Goal: Task Accomplishment & Management: Complete application form

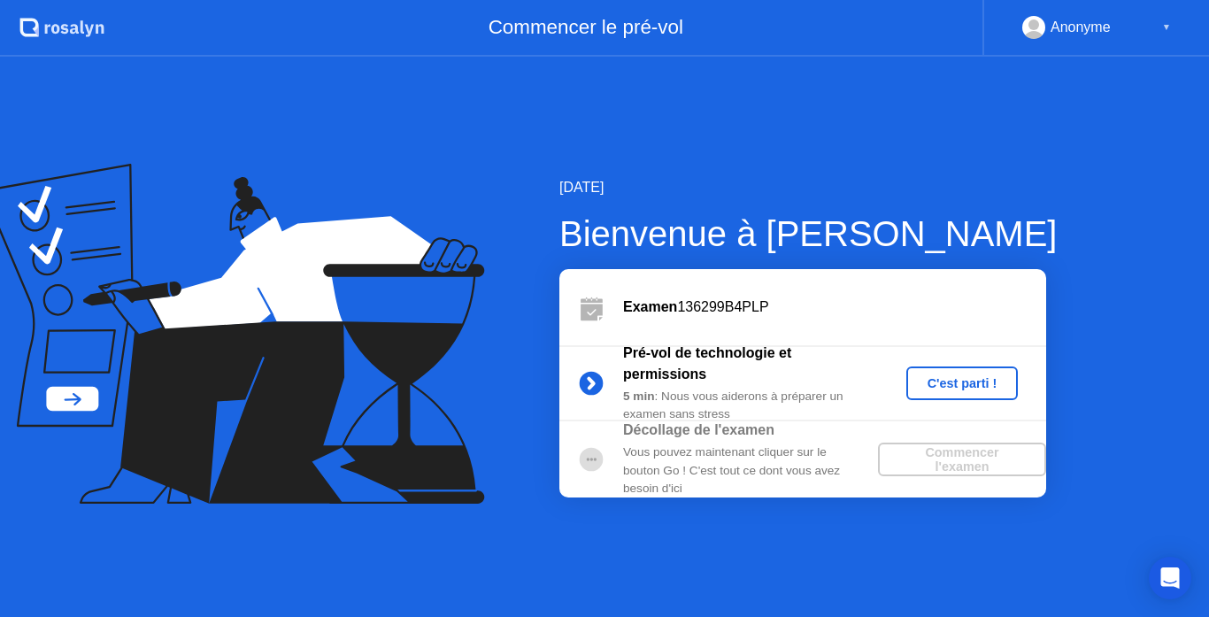
click at [954, 384] on div "C'est parti !" at bounding box center [963, 383] width 98 height 14
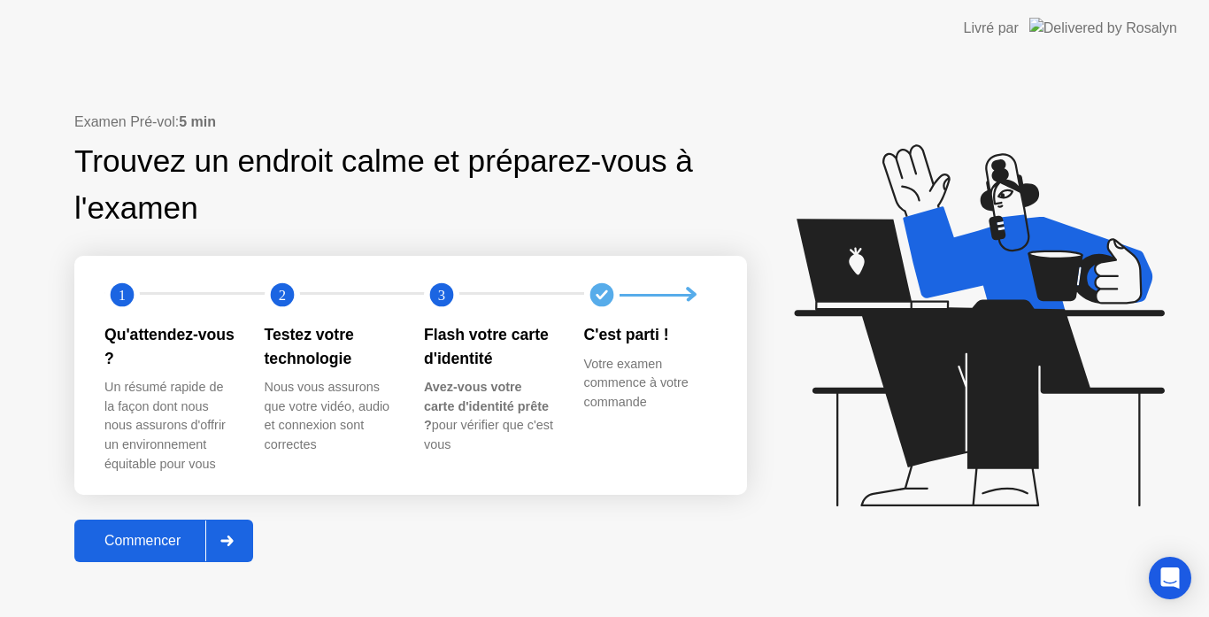
click at [188, 548] on div "Commencer" at bounding box center [143, 541] width 126 height 16
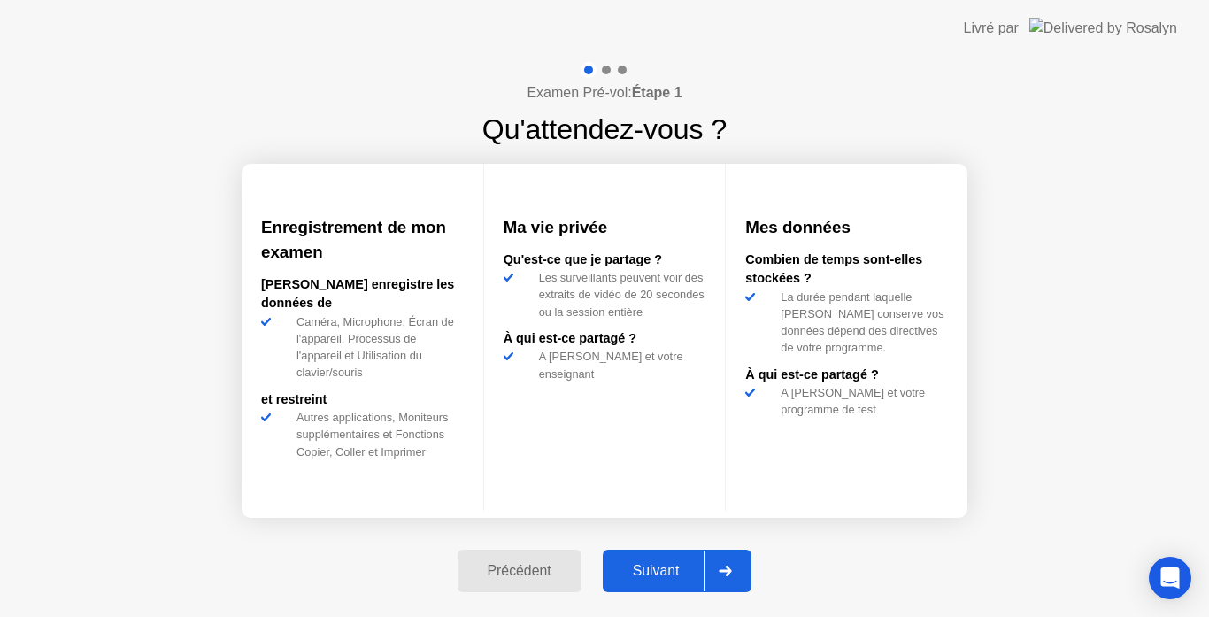
click at [663, 567] on div "Suivant" at bounding box center [656, 571] width 97 height 16
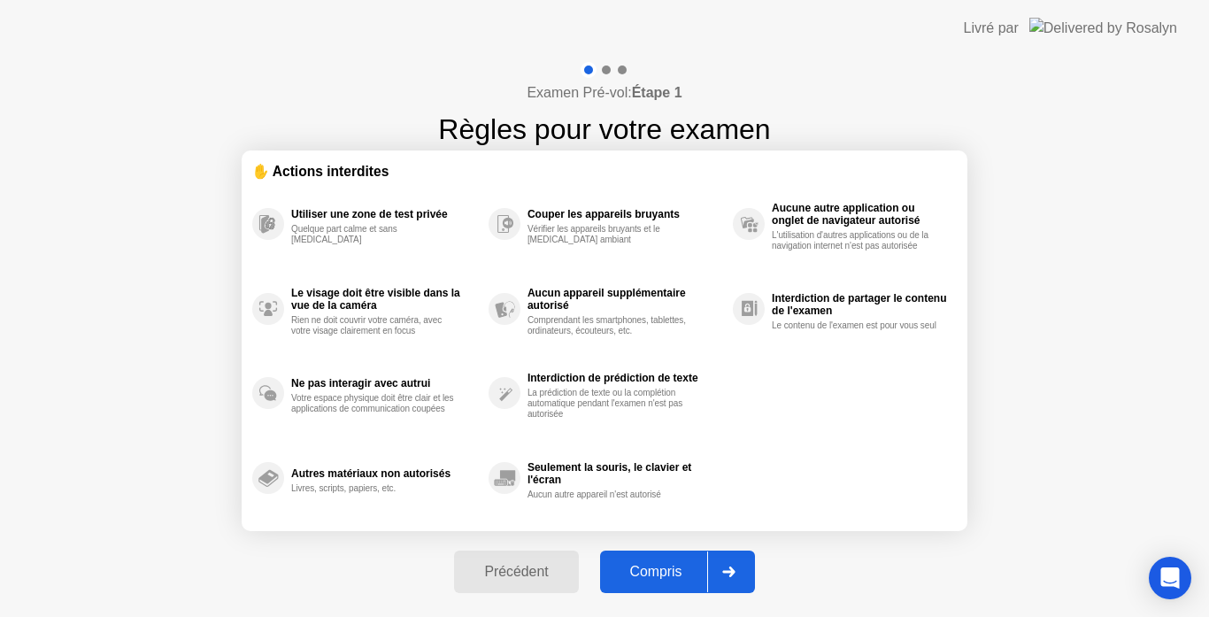
click at [663, 567] on div "Compris" at bounding box center [657, 572] width 102 height 16
select select "**********"
select select "*******"
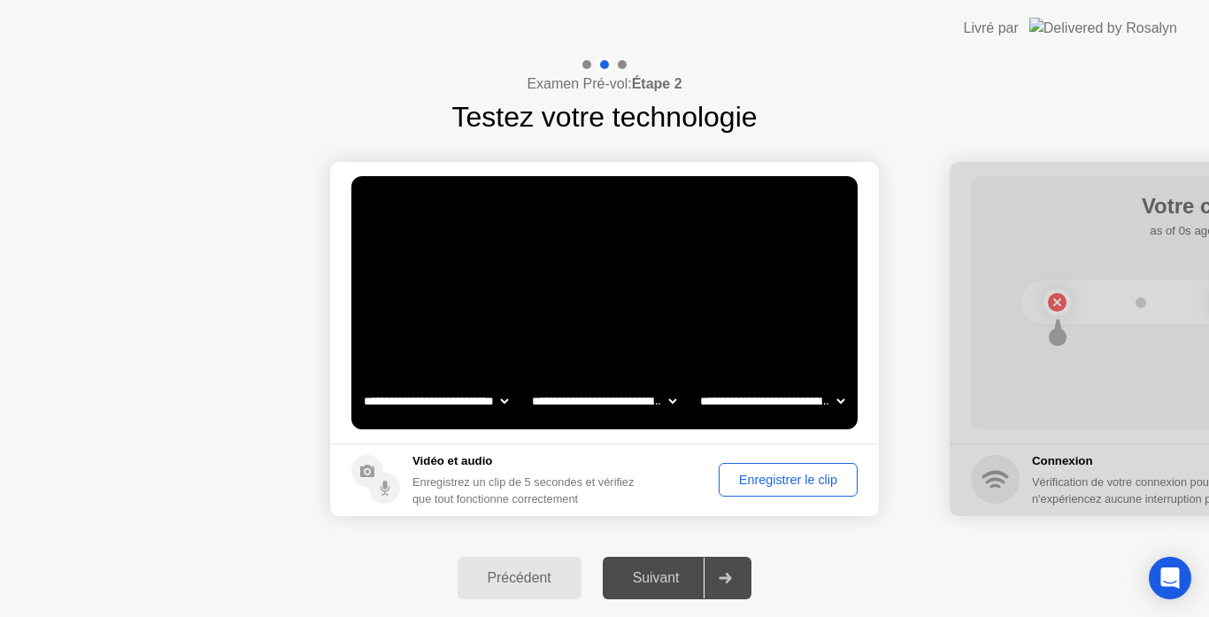
click at [664, 586] on div "Suivant" at bounding box center [656, 578] width 97 height 16
click at [674, 577] on div "Suivant" at bounding box center [656, 578] width 97 height 16
click at [673, 570] on div "Suivant" at bounding box center [656, 578] width 97 height 16
click at [728, 569] on div at bounding box center [725, 578] width 42 height 41
click at [726, 578] on icon at bounding box center [726, 578] width 12 height 11
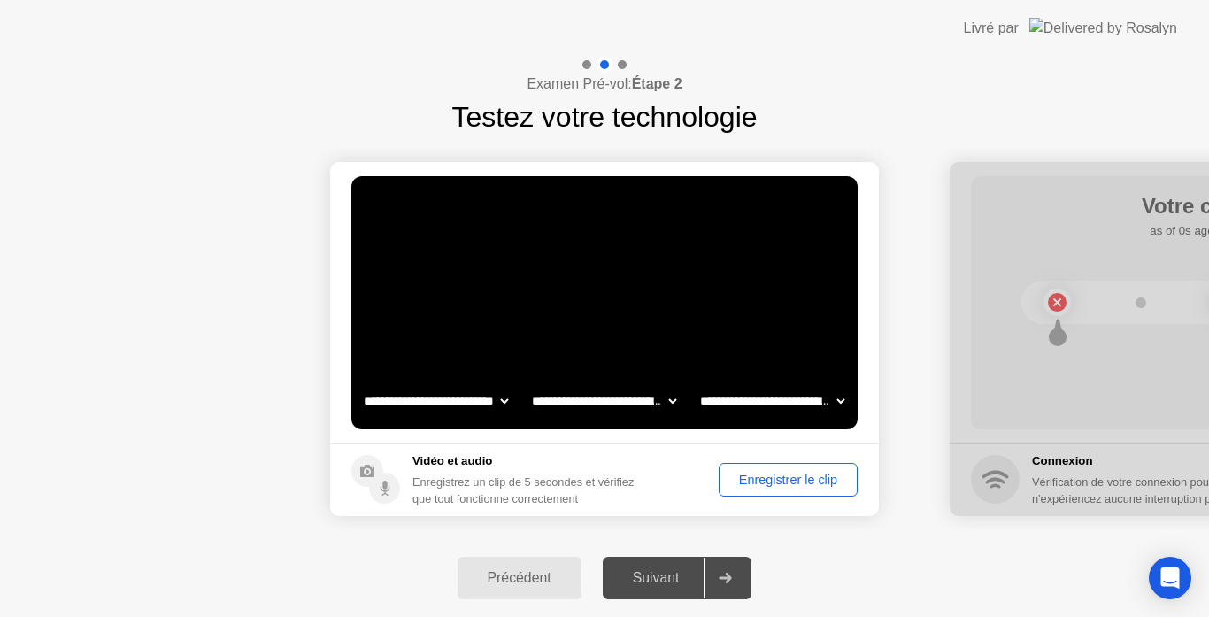
click at [776, 475] on div "Enregistrer le clip" at bounding box center [788, 480] width 127 height 14
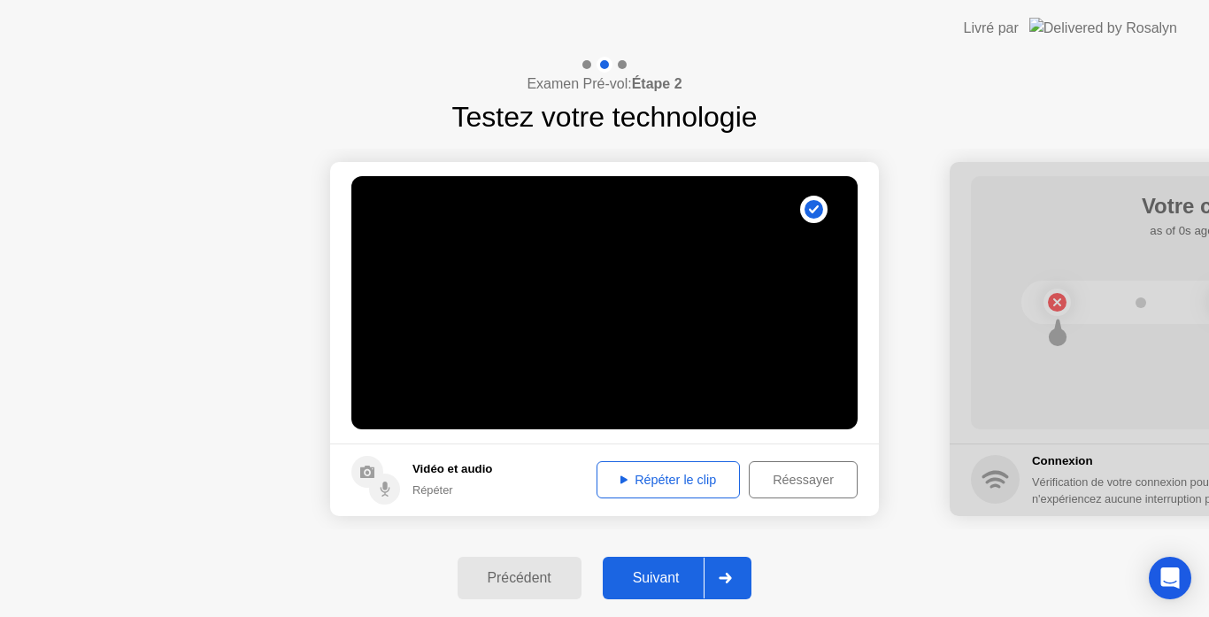
click at [699, 473] on div "Répéter le clip" at bounding box center [668, 480] width 131 height 14
click at [668, 571] on div "Suivant" at bounding box center [656, 578] width 97 height 16
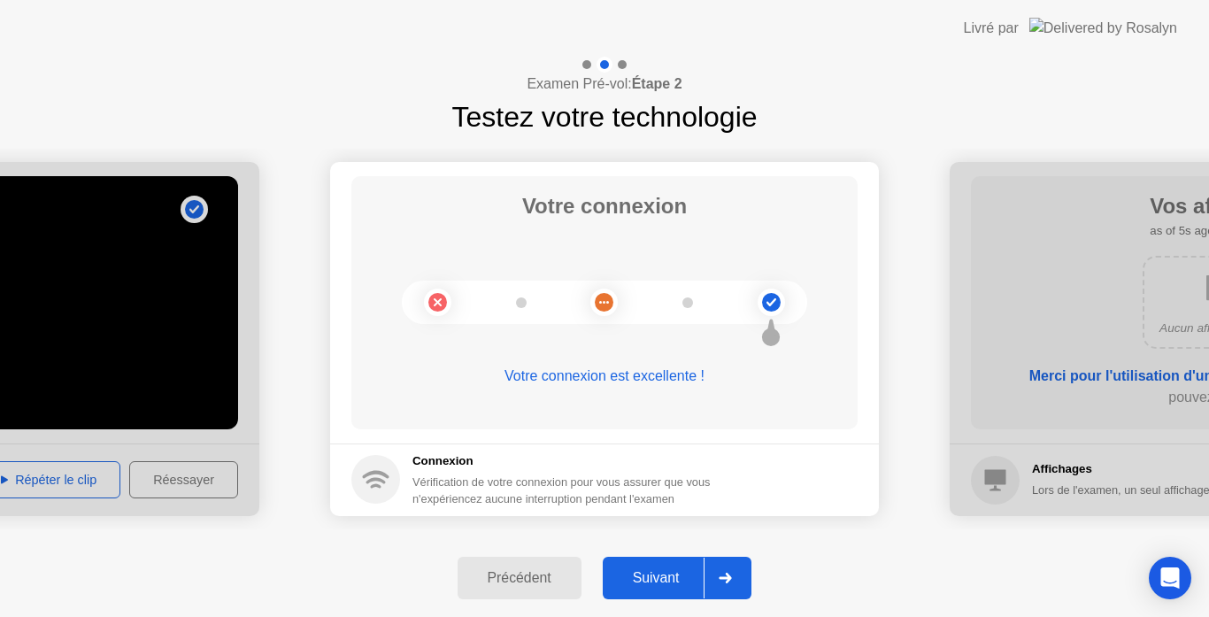
click at [662, 570] on div "Suivant" at bounding box center [656, 578] width 97 height 16
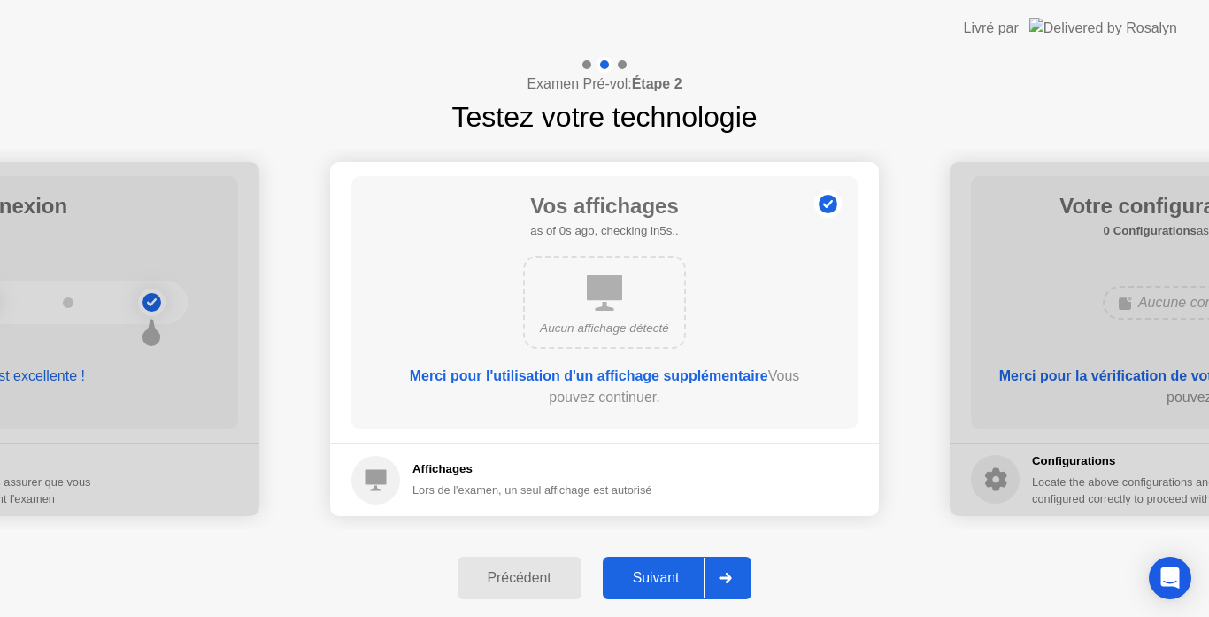
click at [662, 570] on div "Suivant" at bounding box center [656, 578] width 97 height 16
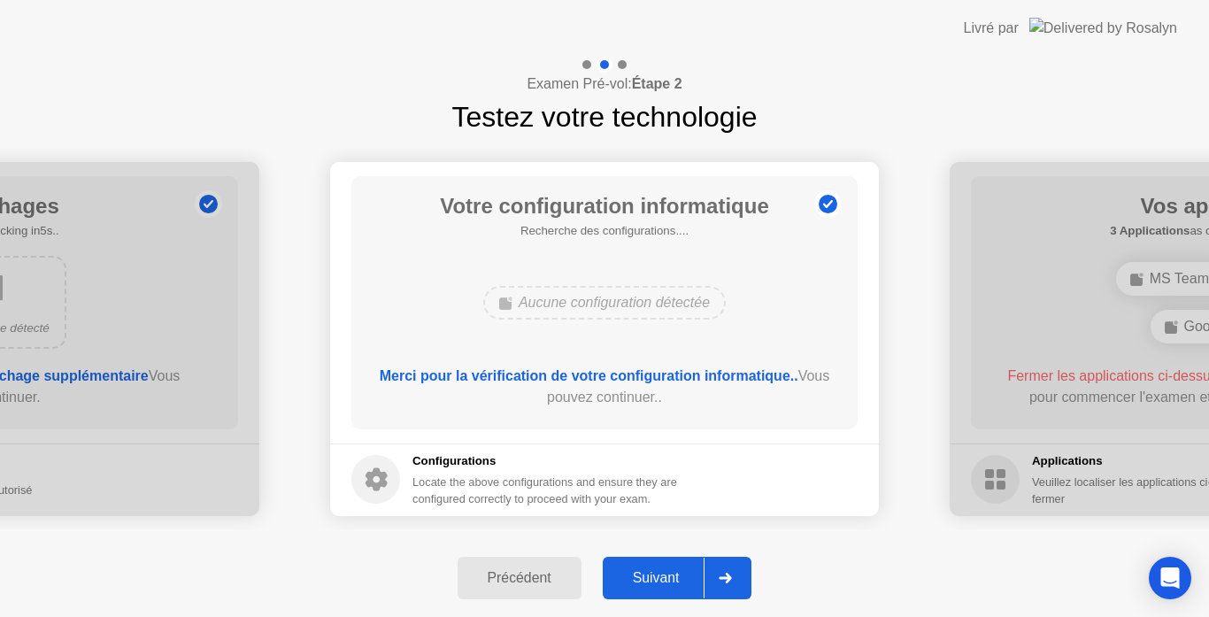
click at [665, 586] on div "Suivant" at bounding box center [656, 578] width 97 height 16
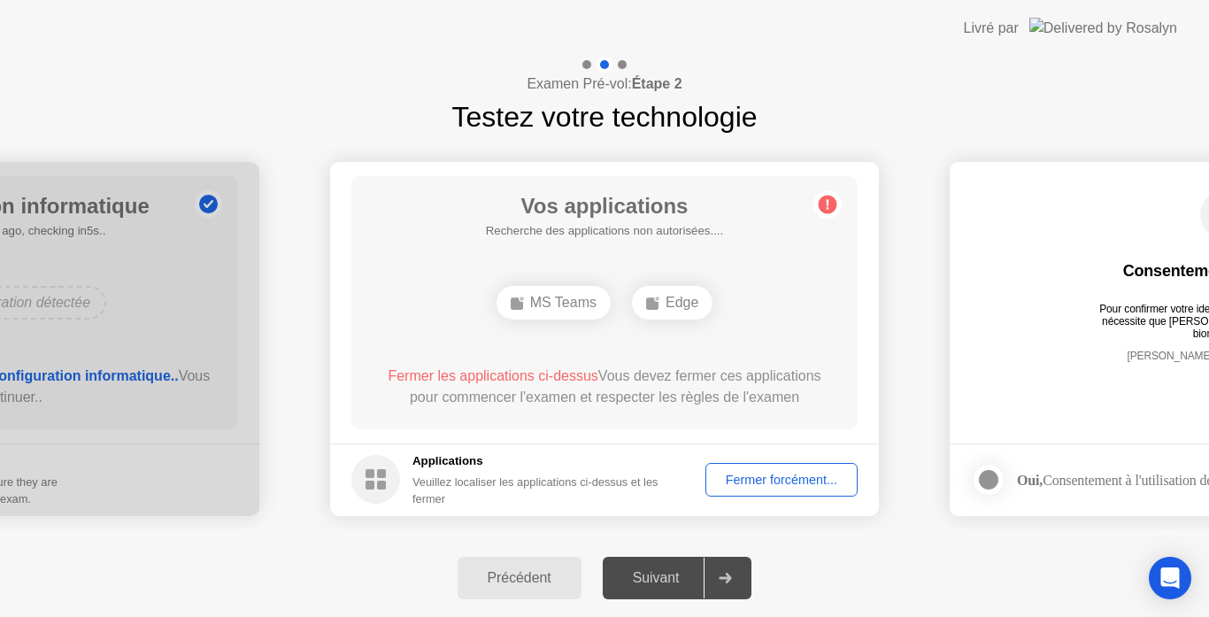
click at [680, 570] on div "Suivant" at bounding box center [656, 578] width 97 height 16
click at [768, 482] on div "Fermer forcément..." at bounding box center [782, 480] width 140 height 14
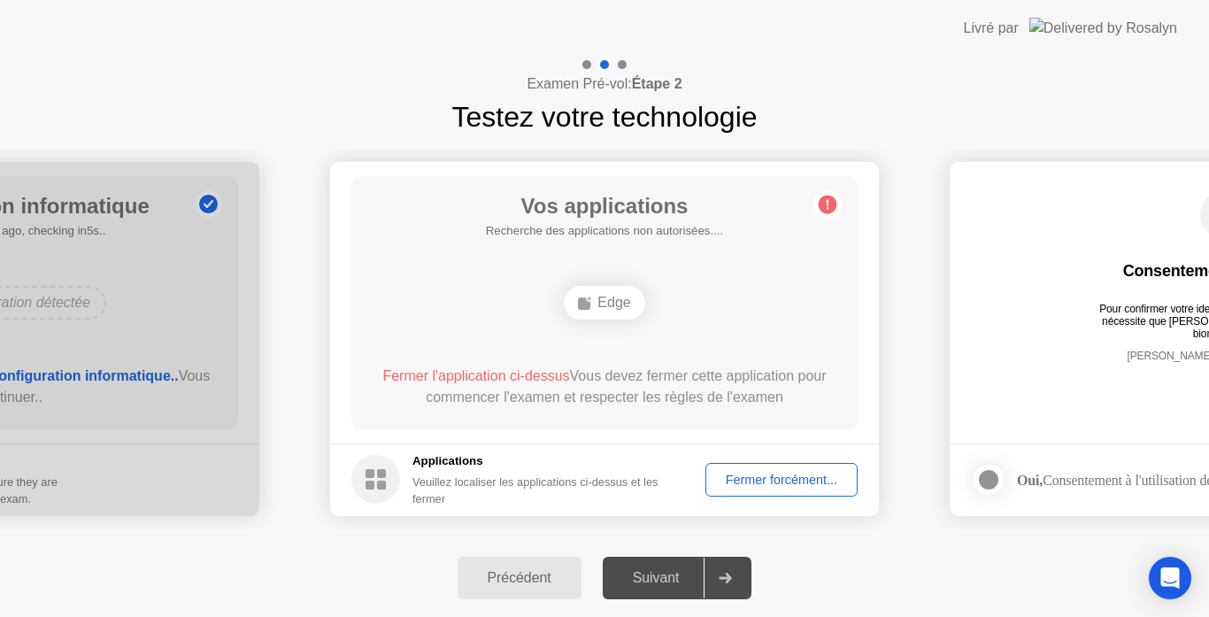
click at [776, 479] on div "Fermer forcément..." at bounding box center [782, 480] width 140 height 14
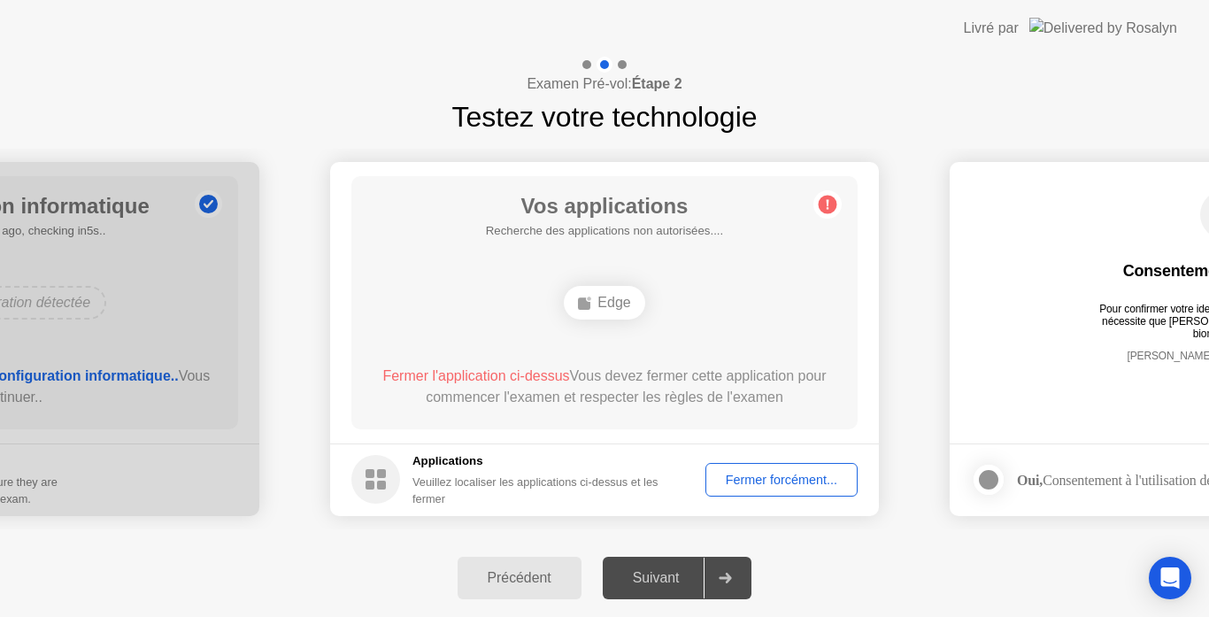
click at [756, 478] on div "Fermer forcément..." at bounding box center [782, 480] width 140 height 14
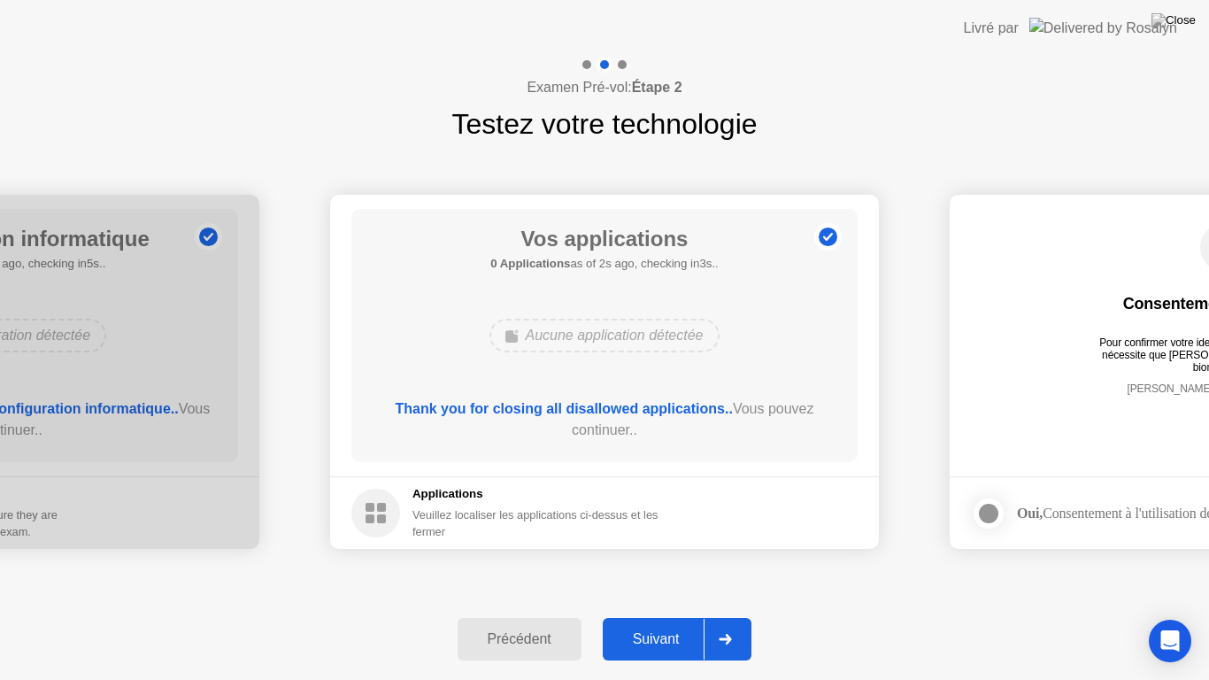
click at [658, 616] on div "Suivant" at bounding box center [656, 639] width 97 height 16
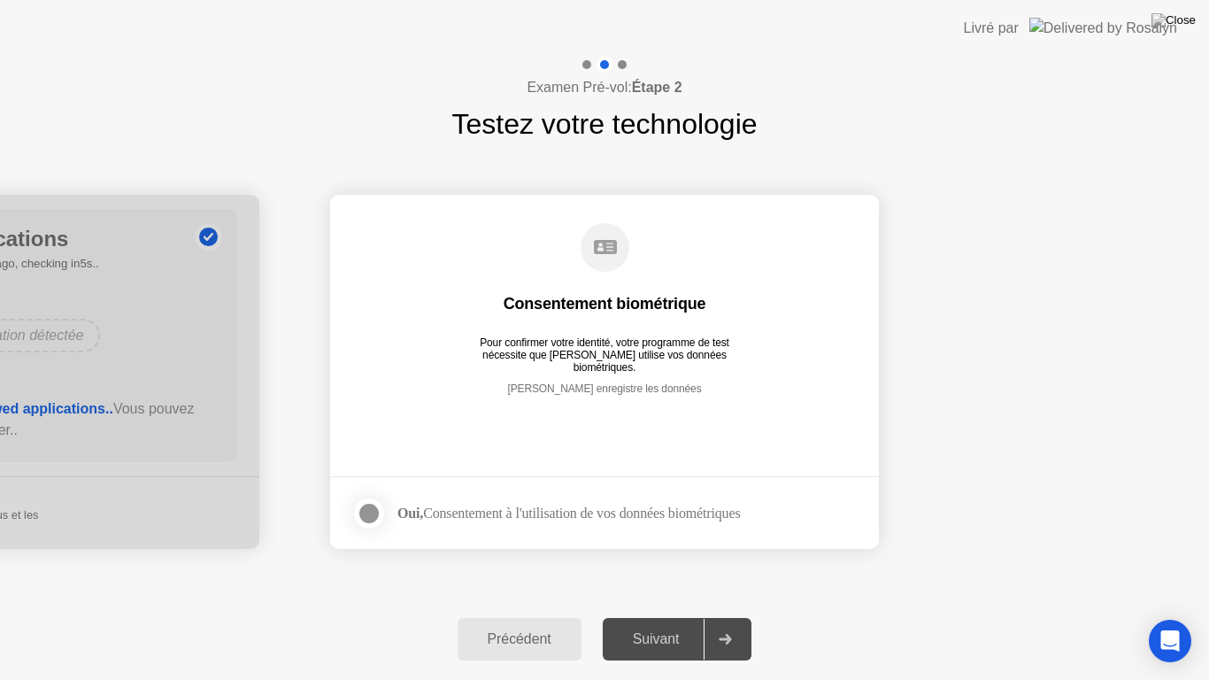
click at [364, 509] on div at bounding box center [369, 513] width 21 height 21
click at [655, 616] on div "Suivant" at bounding box center [656, 639] width 97 height 16
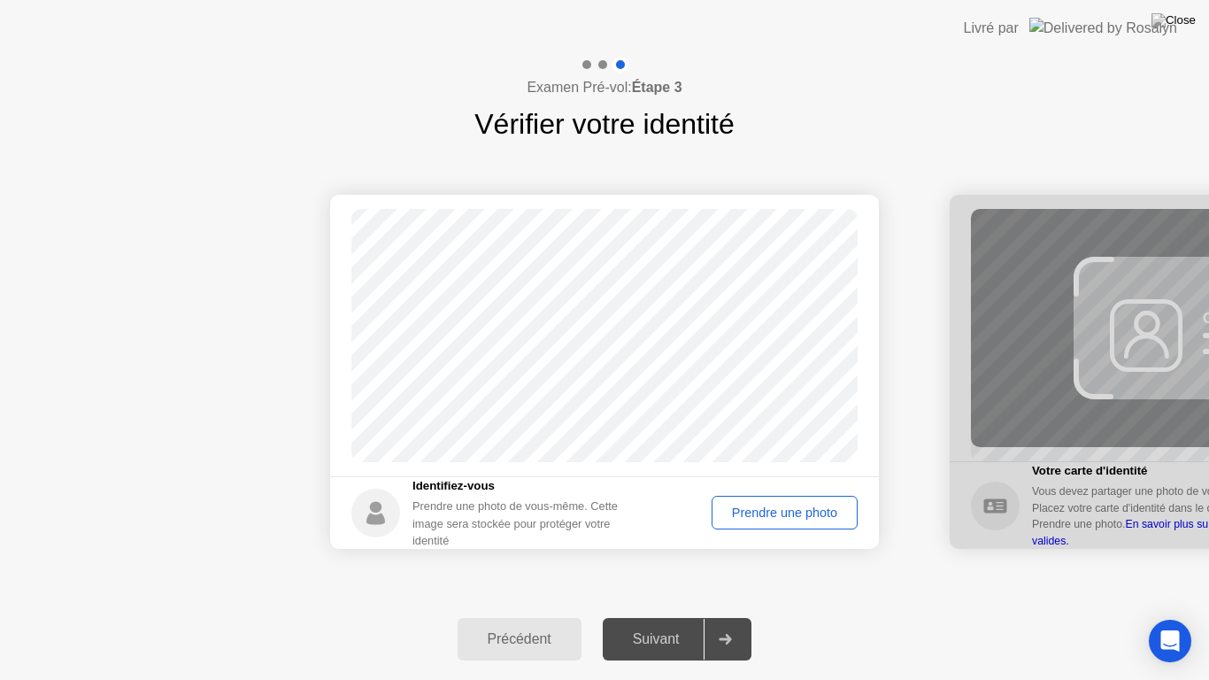
click at [753, 514] on div "Prendre une photo" at bounding box center [785, 513] width 134 height 14
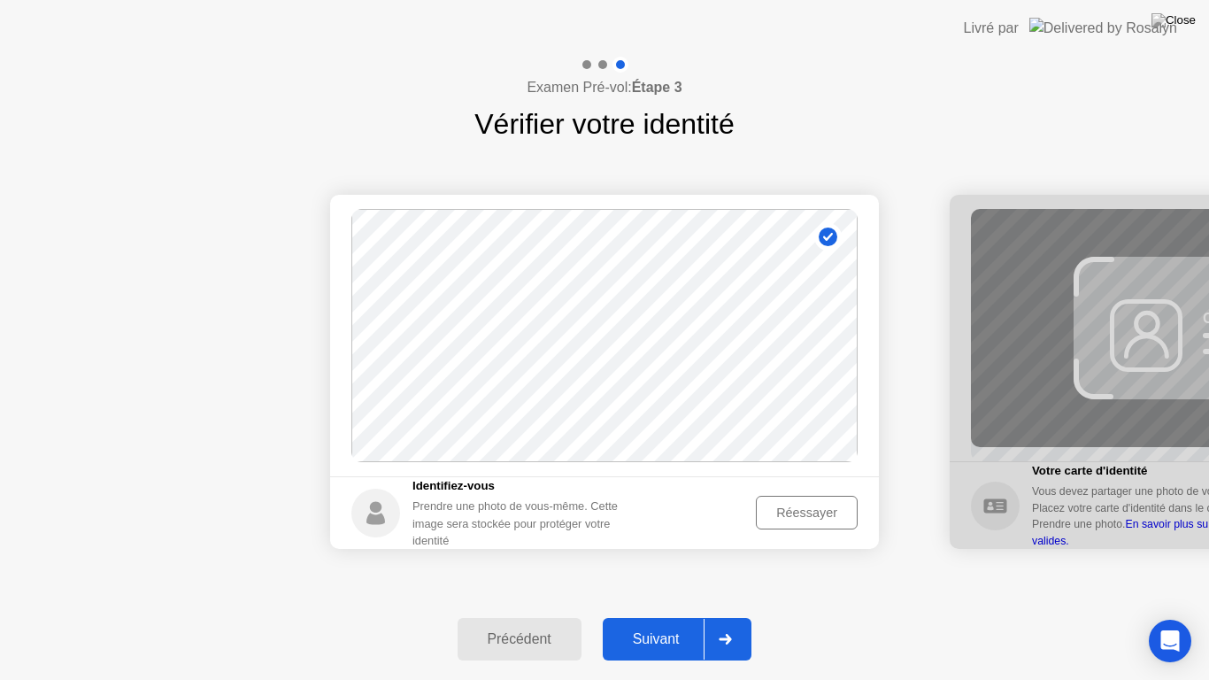
click at [796, 513] on div "Réessayer" at bounding box center [806, 513] width 89 height 14
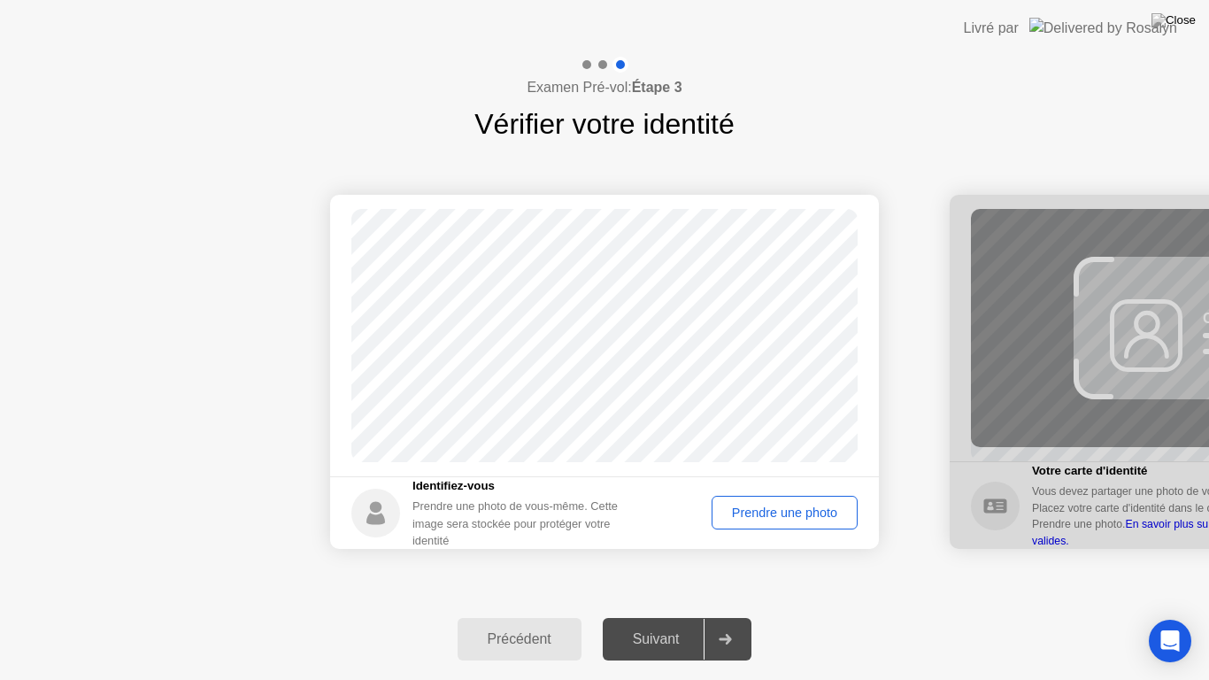
click at [796, 513] on div "Prendre une photo" at bounding box center [785, 513] width 134 height 14
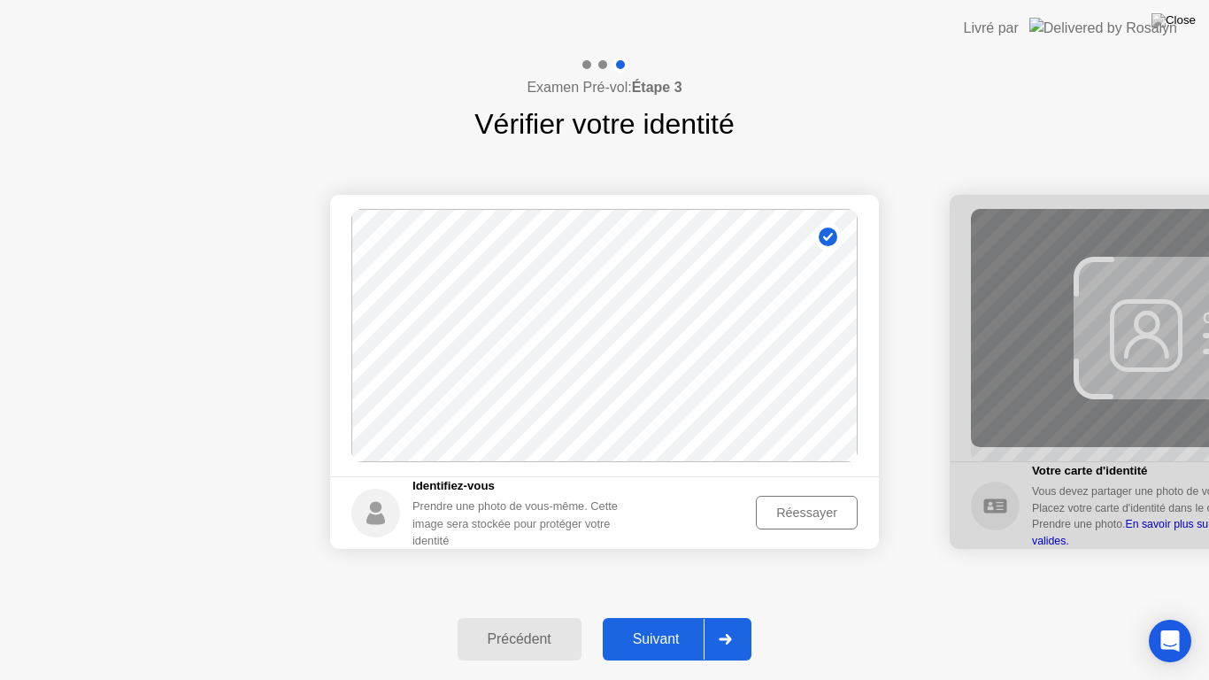
click at [681, 616] on div "Suivant" at bounding box center [656, 639] width 97 height 16
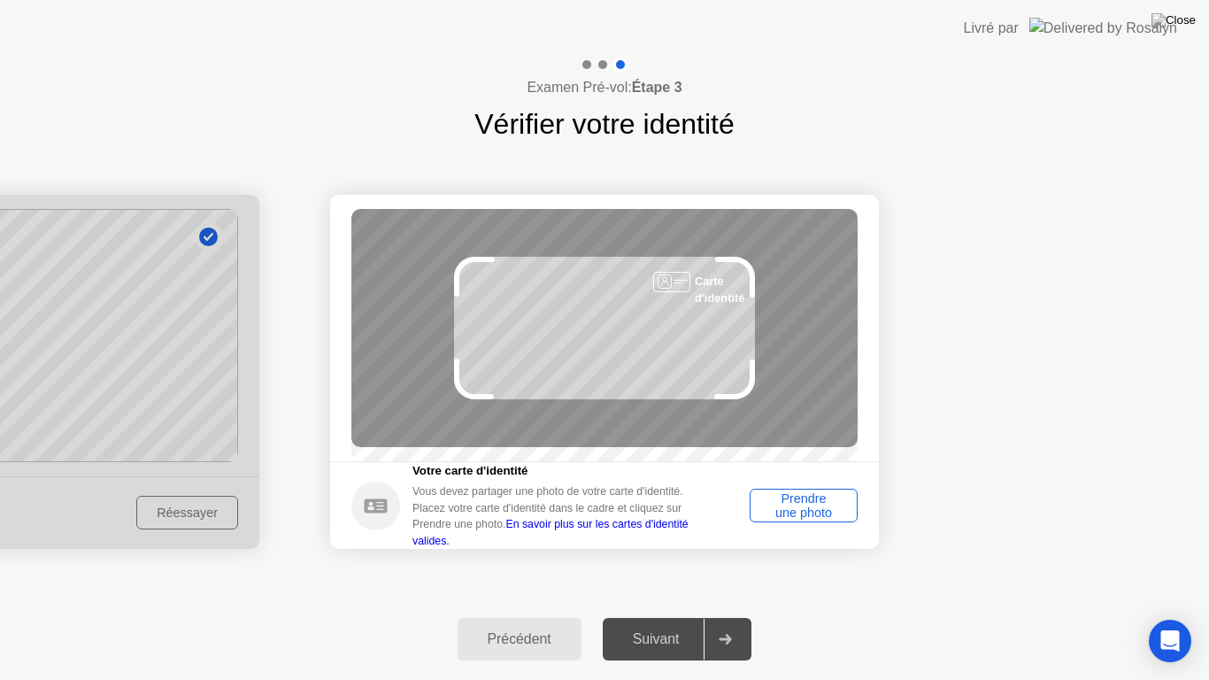
click at [786, 506] on div "Prendre une photo" at bounding box center [804, 505] width 96 height 28
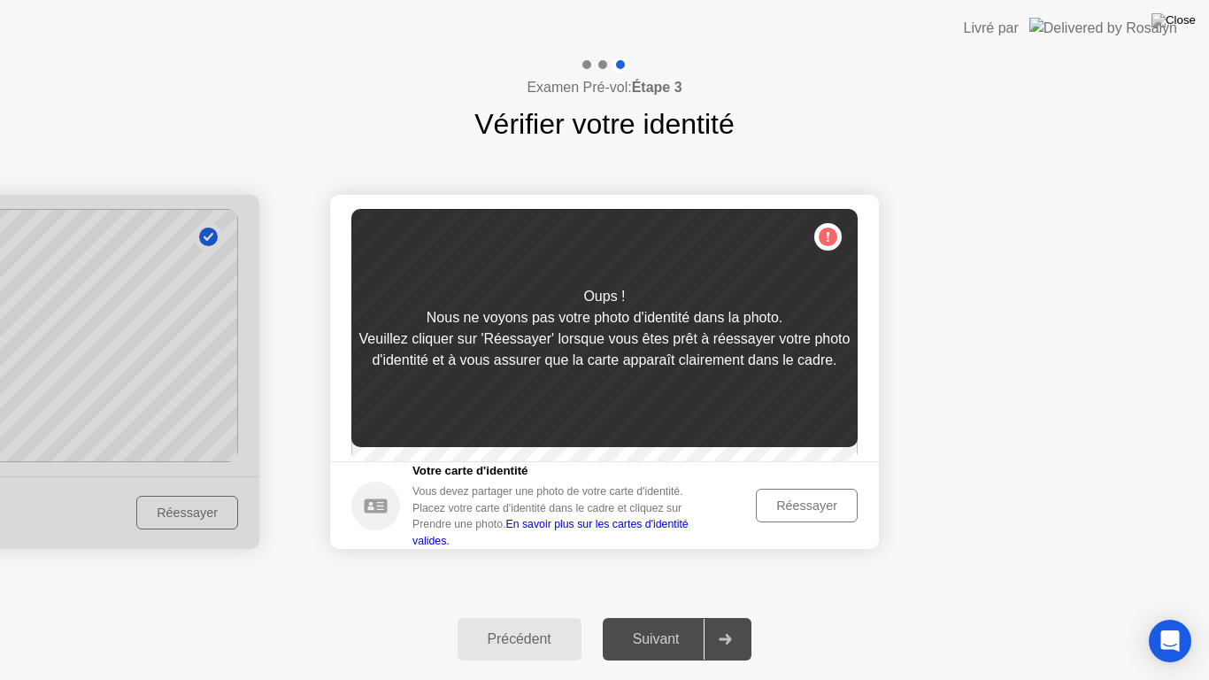
click at [800, 512] on div "Réessayer" at bounding box center [806, 505] width 89 height 14
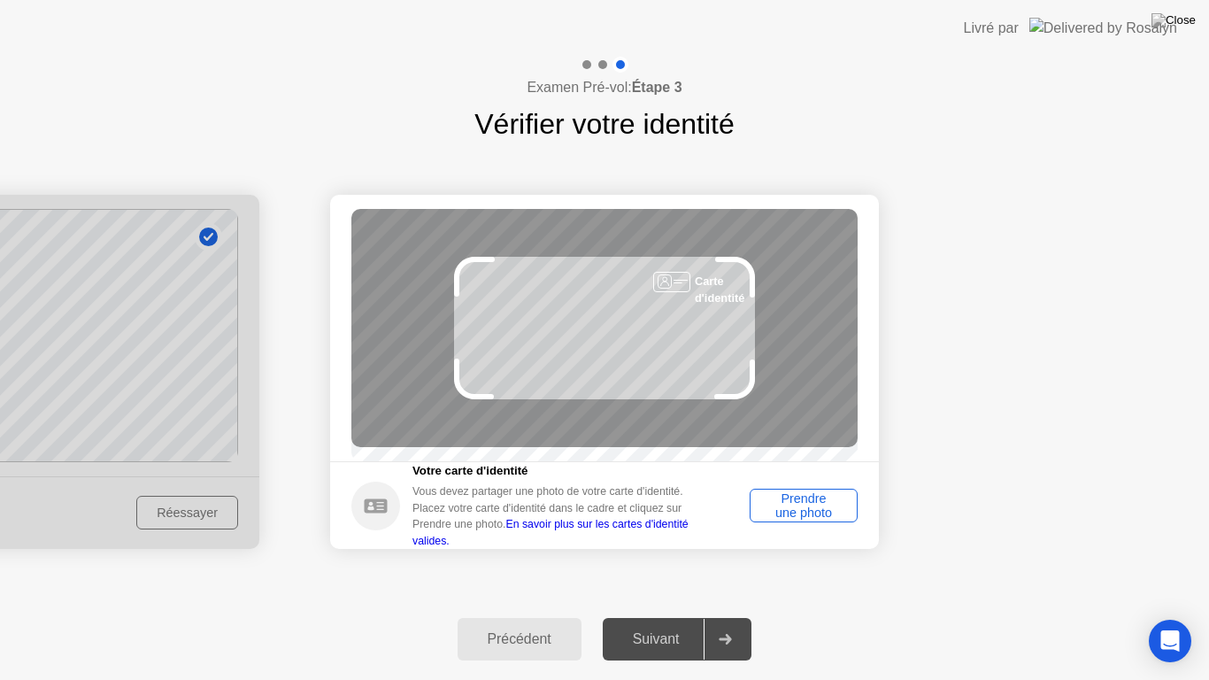
click at [639, 543] on link "En savoir plus sur les cartes d'identité valides." at bounding box center [551, 532] width 276 height 28
click at [799, 514] on div "Prendre une photo" at bounding box center [804, 505] width 96 height 28
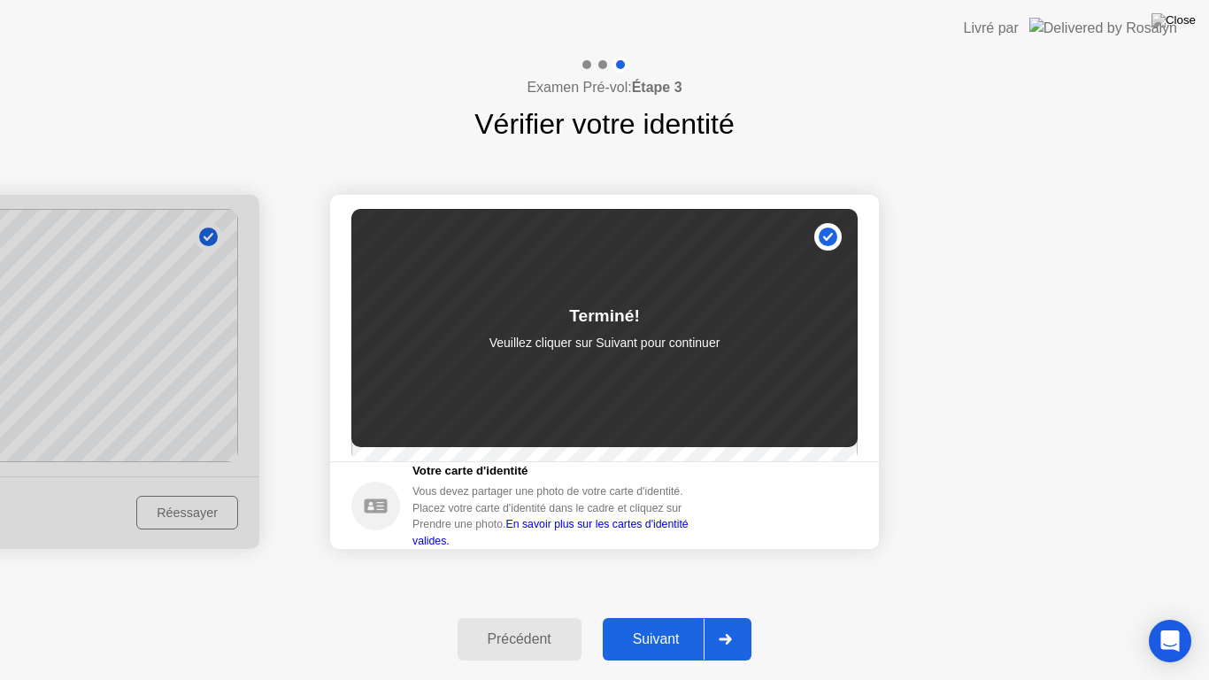
click at [647, 616] on div "Suivant" at bounding box center [656, 639] width 97 height 16
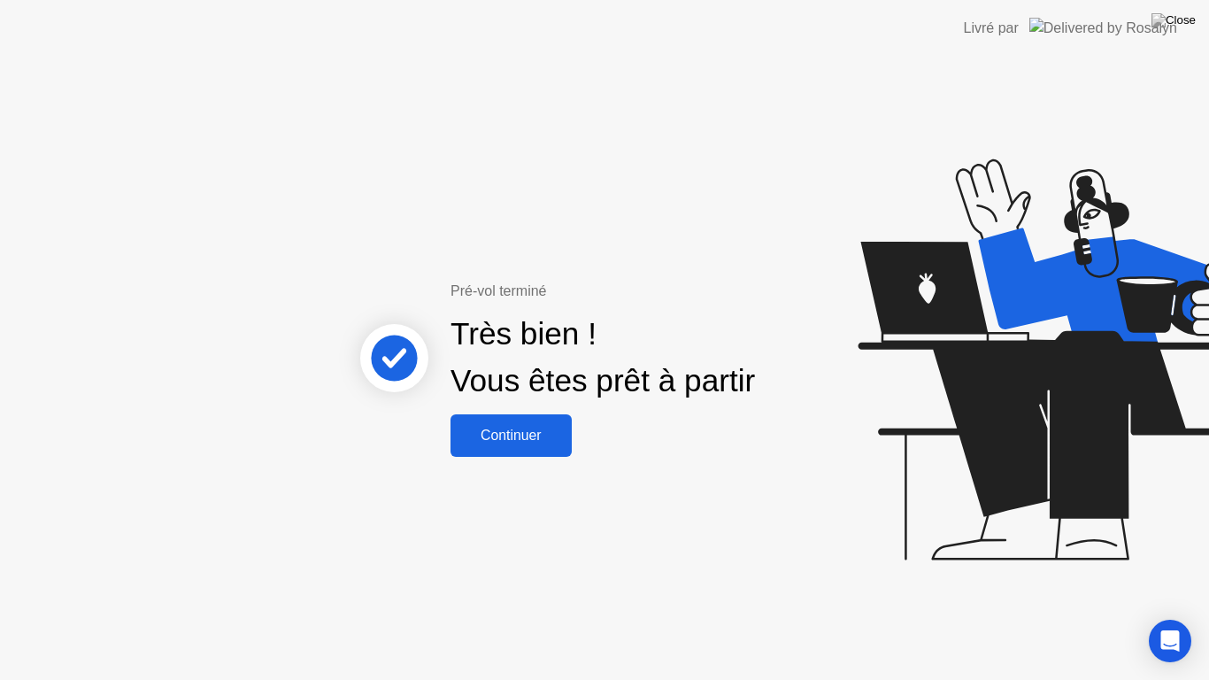
click at [522, 446] on button "Continuer" at bounding box center [511, 435] width 121 height 42
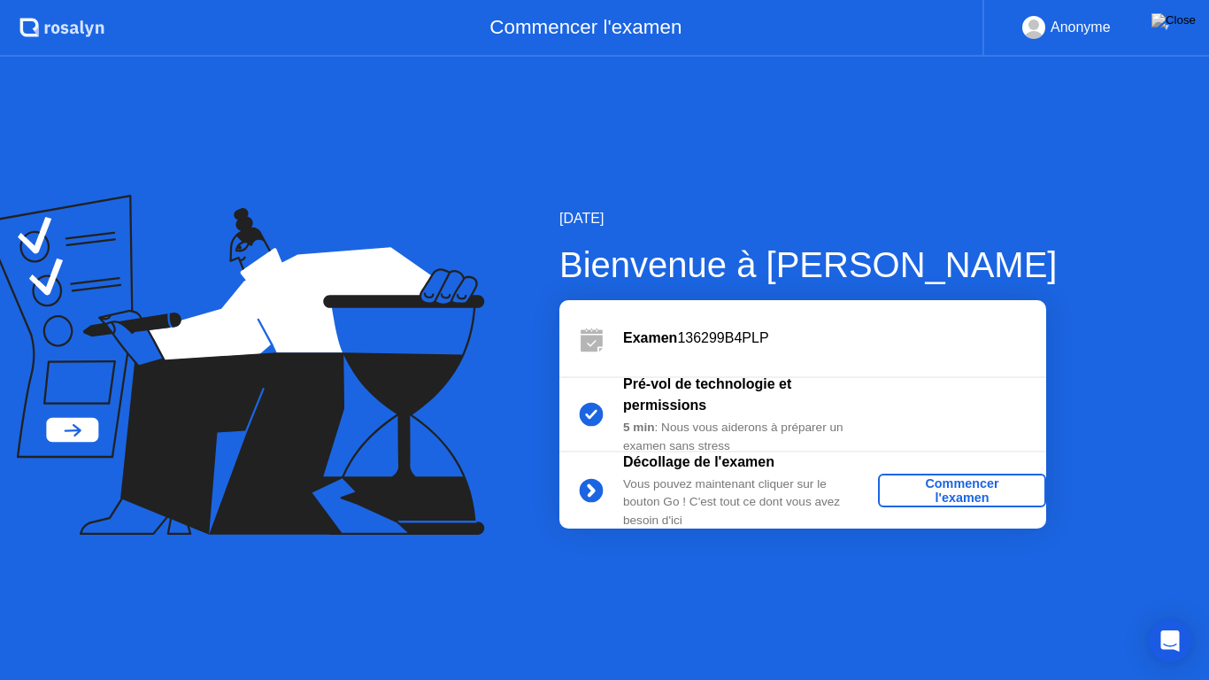
click at [935, 483] on div "Commencer l'examen" at bounding box center [962, 490] width 154 height 28
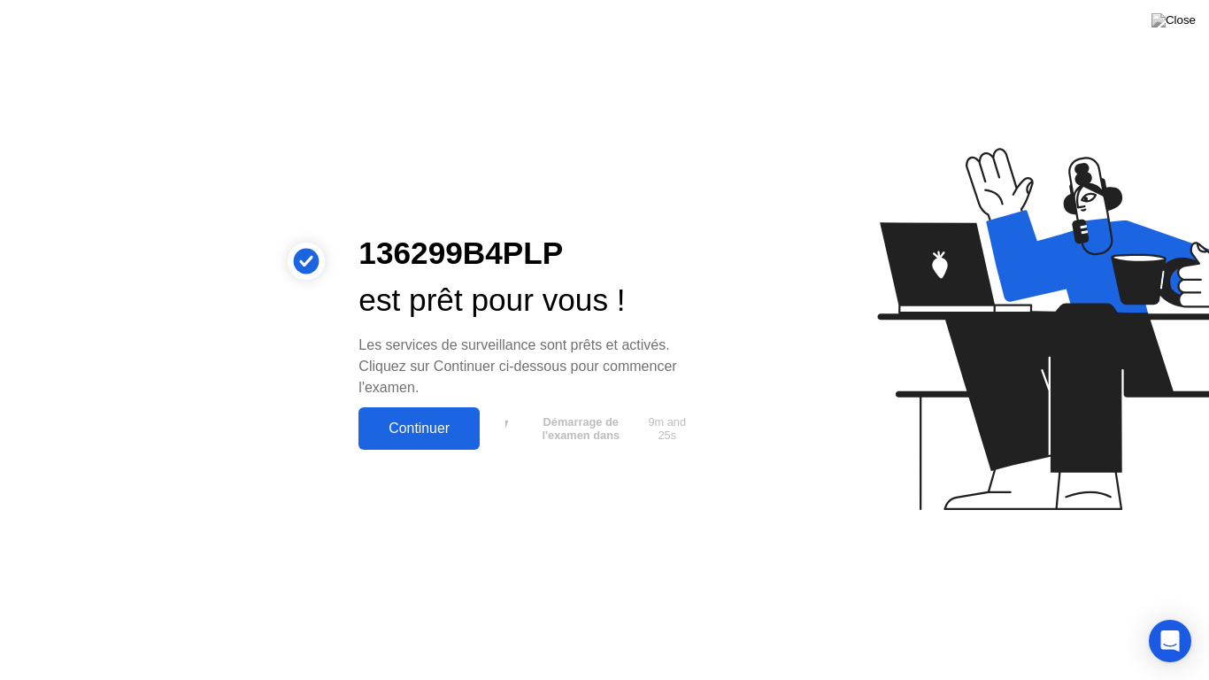
click at [441, 427] on div "Continuer" at bounding box center [419, 429] width 111 height 16
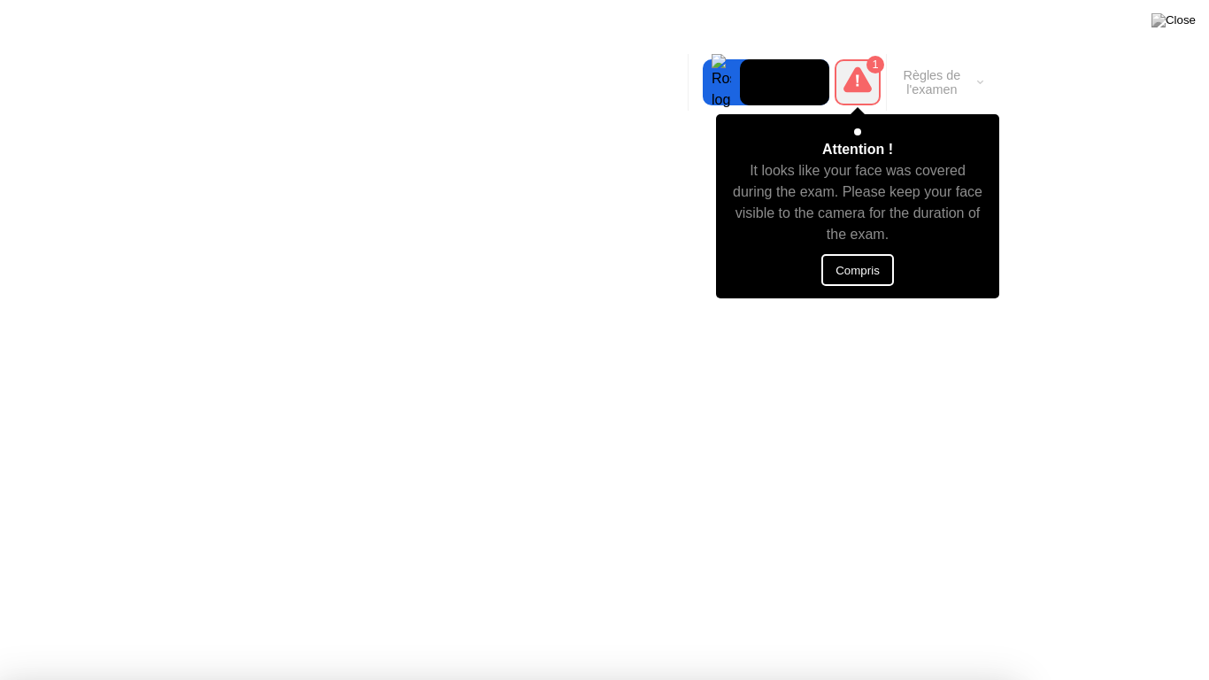
click at [879, 254] on button "Compris" at bounding box center [858, 270] width 73 height 32
